Goal: Task Accomplishment & Management: Manage account settings

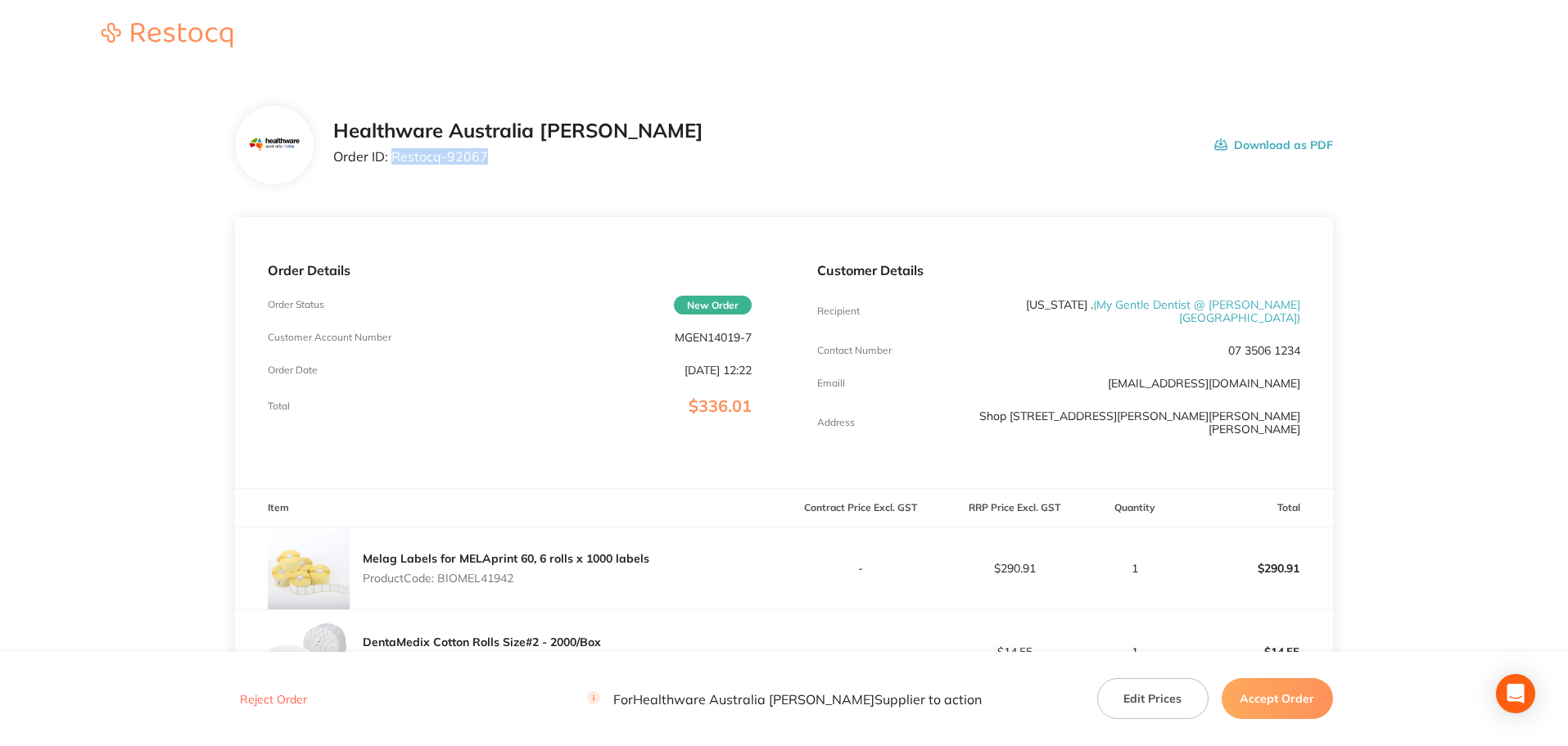
drag, startPoint x: 493, startPoint y: 162, endPoint x: 376, endPoint y: 163, distance: 117.0
click at [394, 156] on p "Order ID: Restocq- 92067" at bounding box center [518, 156] width 370 height 14
copy p "Restocq- 92067"
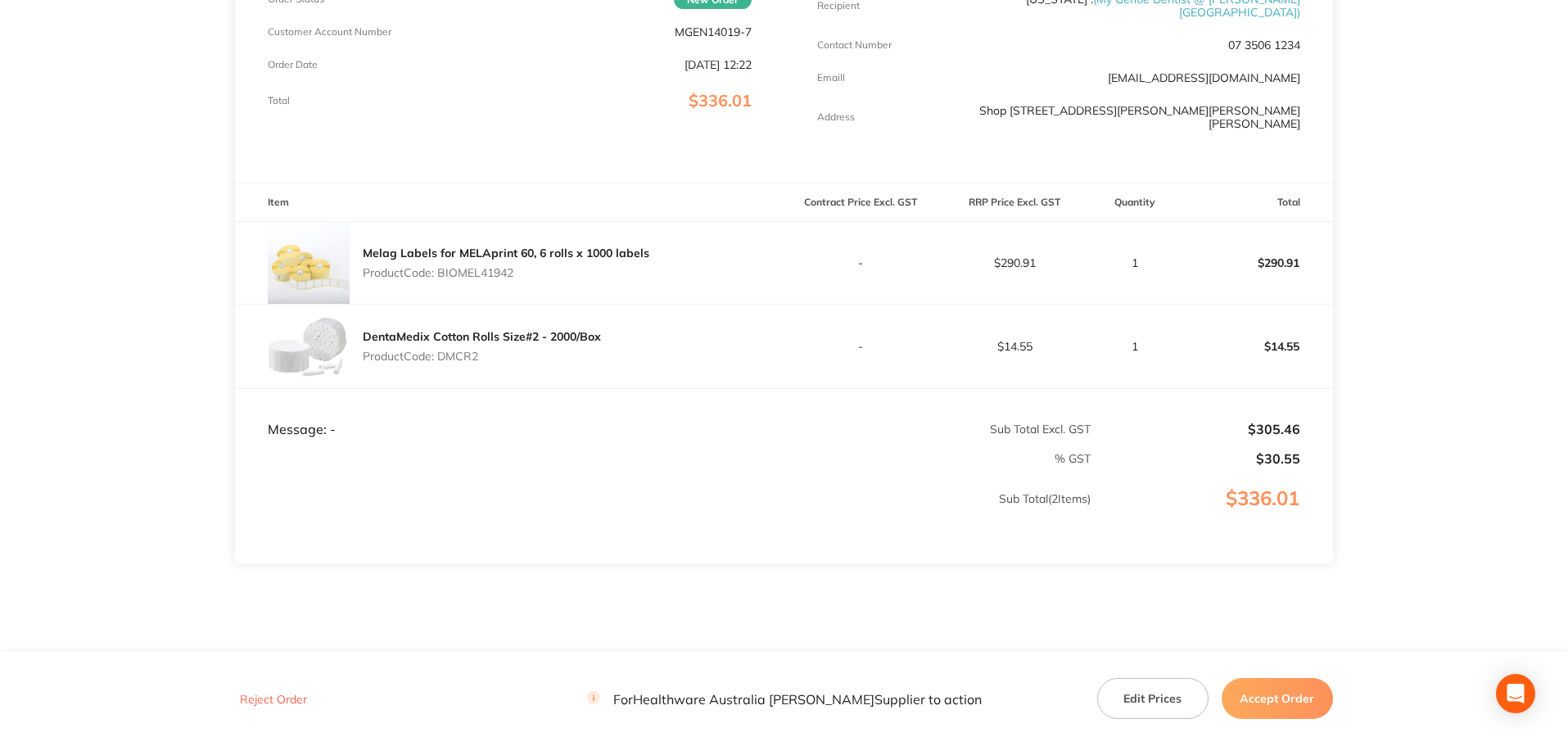
scroll to position [335, 0]
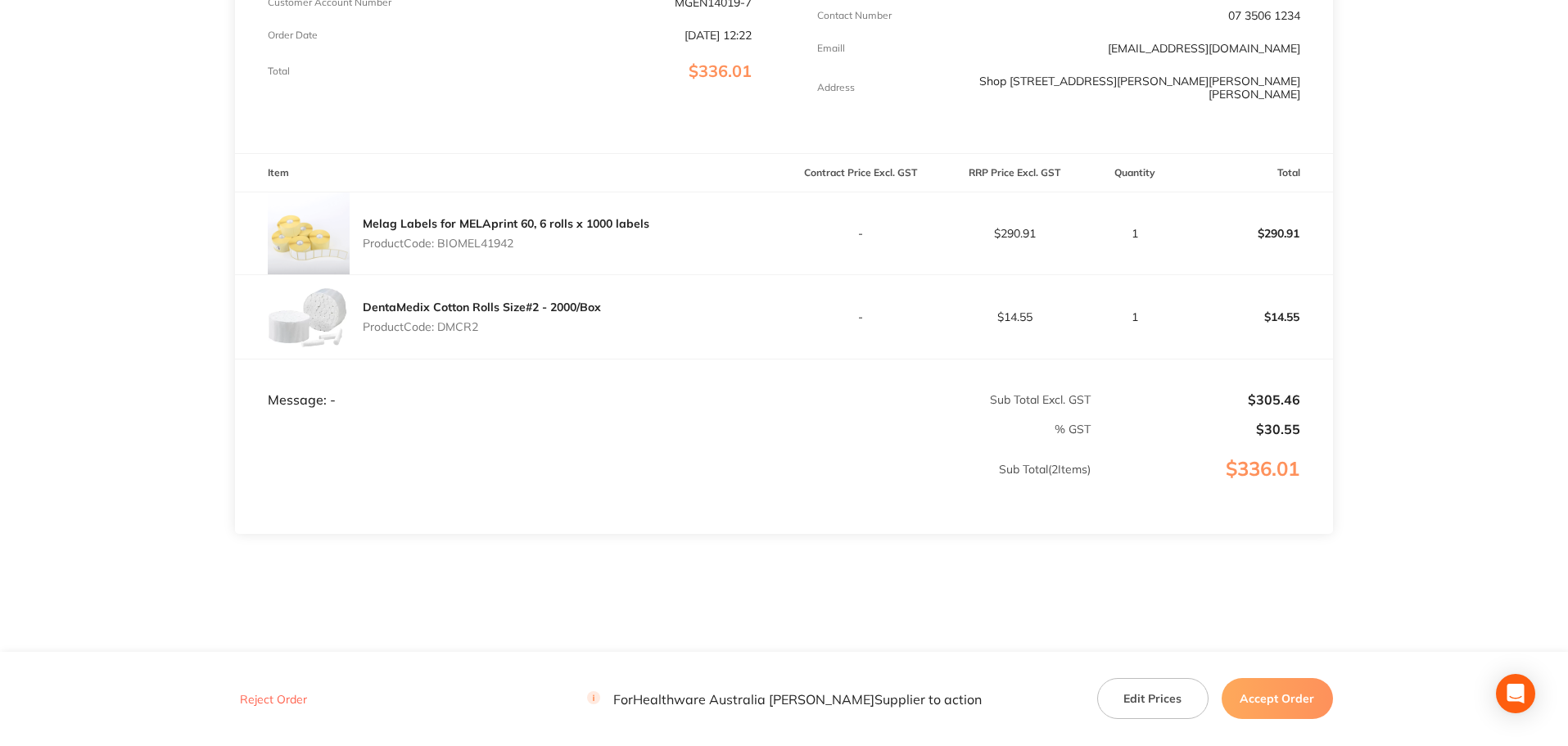
drag, startPoint x: 507, startPoint y: 223, endPoint x: 433, endPoint y: 231, distance: 74.4
click at [433, 231] on div "Melag Labels for MELAprint 60, 6 rolls x 1000 labels Product Code: BIOMEL41942" at bounding box center [505, 233] width 287 height 46
copy p ": BIOMEL41942"
drag, startPoint x: 507, startPoint y: 307, endPoint x: 441, endPoint y: 310, distance: 66.1
click at [441, 320] on p "Product Code: DMCR2" at bounding box center [482, 326] width 238 height 13
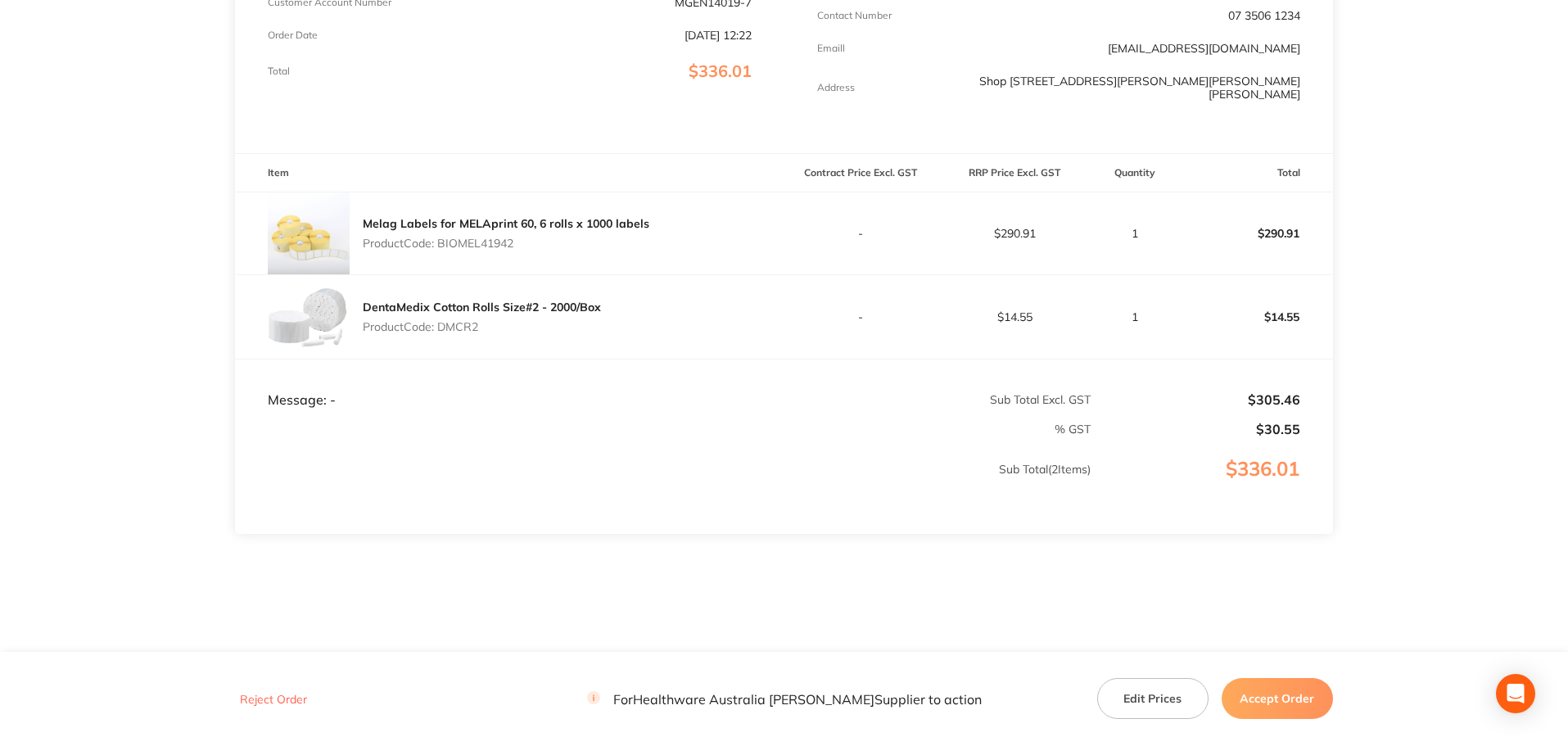
copy p "DMCR2"
drag, startPoint x: 1285, startPoint y: 709, endPoint x: 1190, endPoint y: 614, distance: 134.4
click at [1285, 709] on button "Accept Order" at bounding box center [1277, 698] width 111 height 41
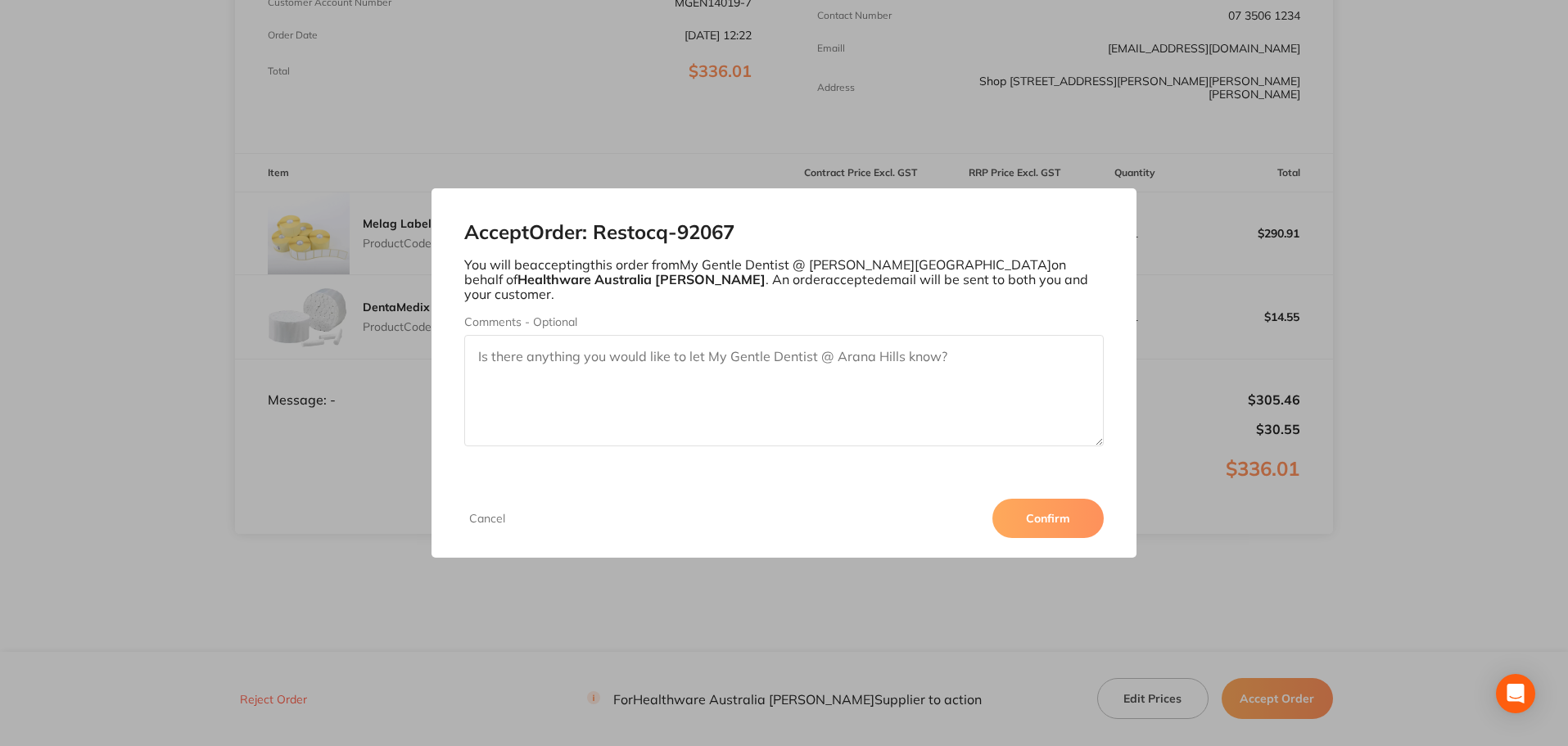
click at [1083, 515] on button "Confirm" at bounding box center [1048, 518] width 111 height 39
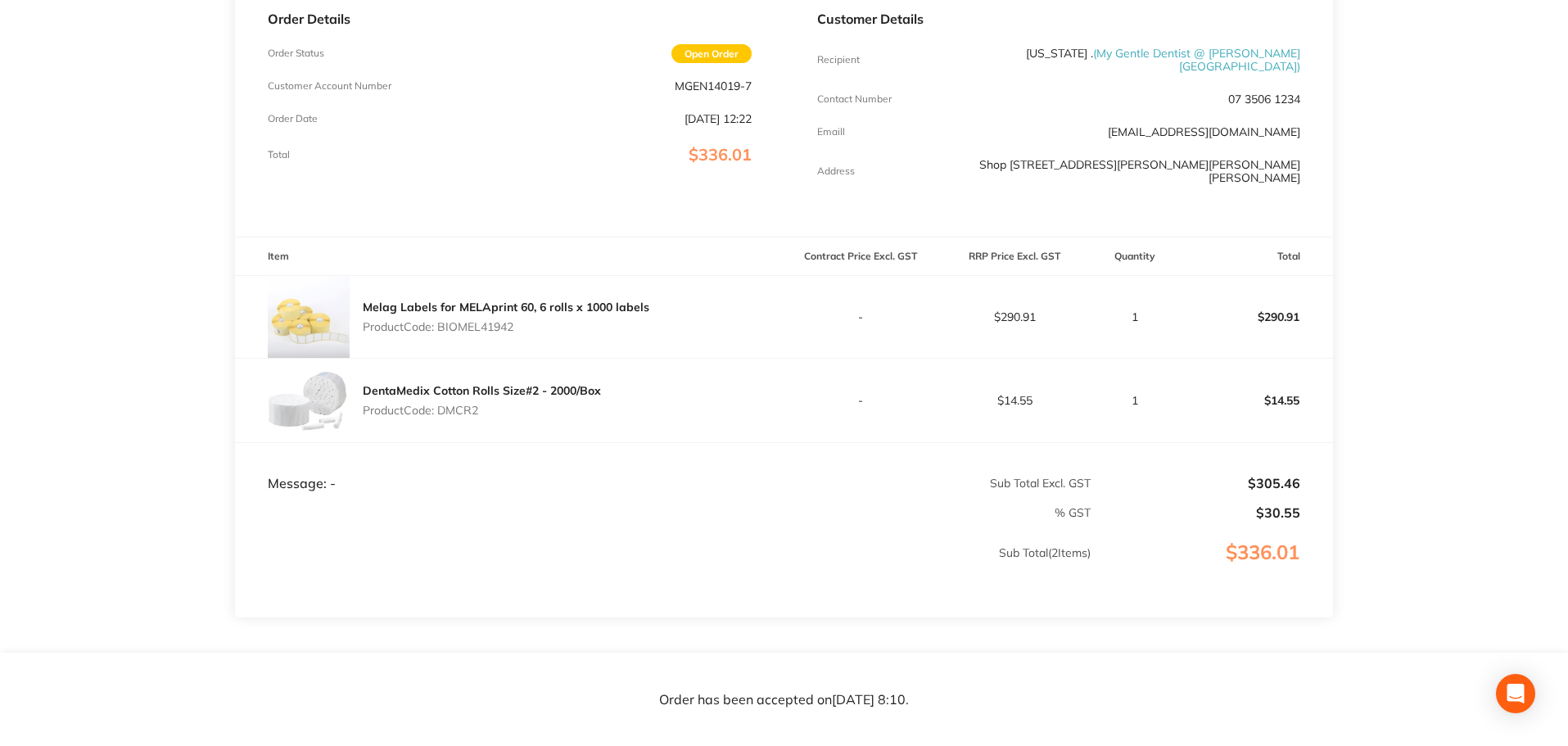
scroll to position [197, 0]
